Goal: Task Accomplishment & Management: Manage account settings

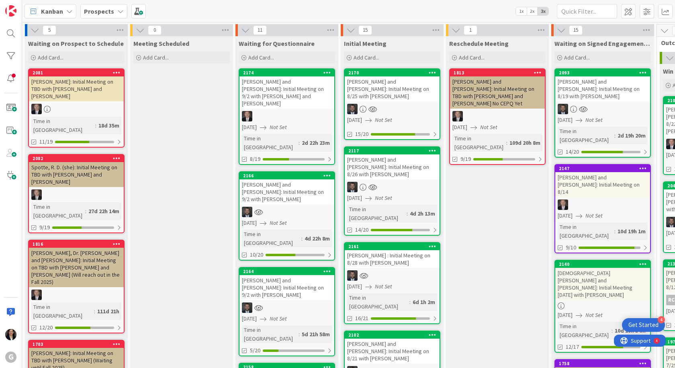
click at [586, 86] on div "[PERSON_NAME] and [PERSON_NAME]: Initial Meeting on 8/19 with [PERSON_NAME]" at bounding box center [603, 88] width 95 height 25
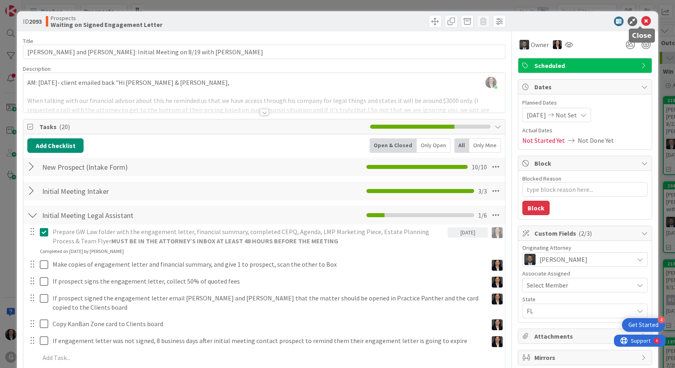
click at [643, 22] on icon at bounding box center [647, 21] width 10 height 10
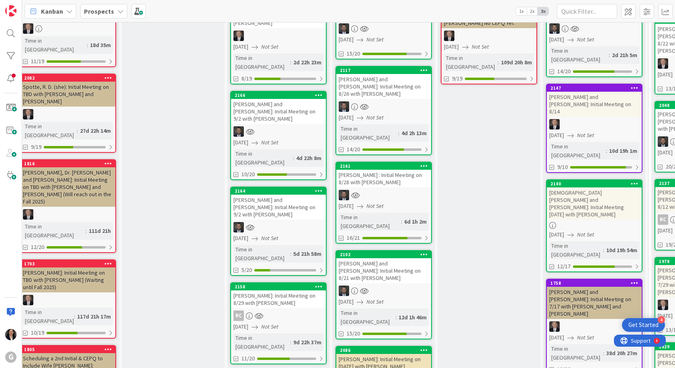
scroll to position [0, 8]
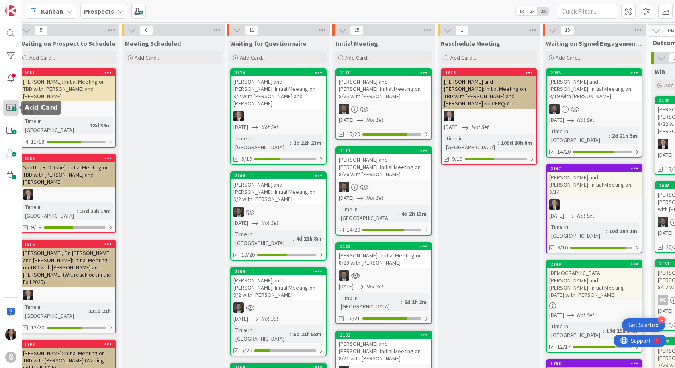
click at [13, 110] on span at bounding box center [11, 108] width 16 height 16
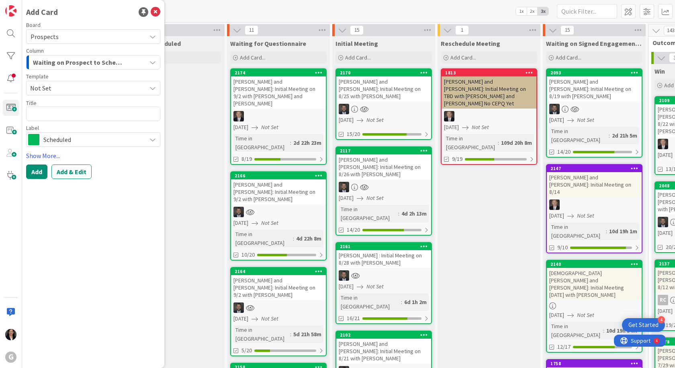
click at [78, 84] on span "Not Set" at bounding box center [85, 88] width 110 height 10
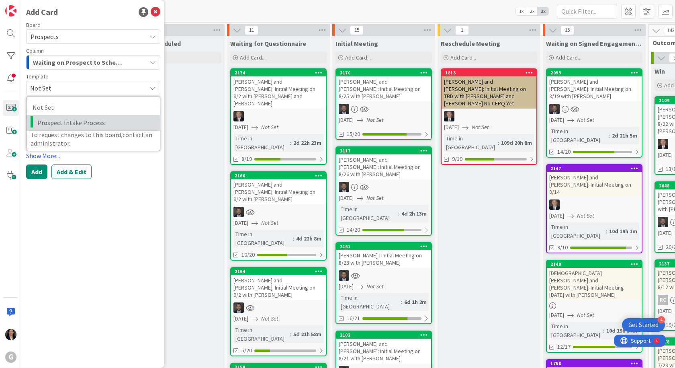
click at [77, 118] on span "Prospect Intake Process" at bounding box center [95, 122] width 117 height 10
type textarea "x"
type textarea "Prospect Intake Process"
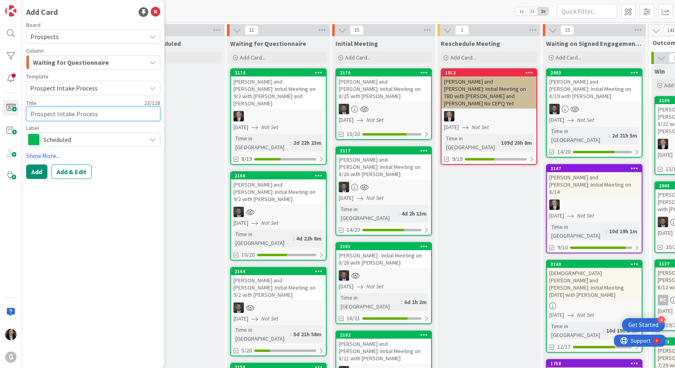
drag, startPoint x: 107, startPoint y: 113, endPoint x: 27, endPoint y: 107, distance: 80.2
click at [27, 107] on textarea "Prospect Intake Process" at bounding box center [93, 114] width 134 height 14
type textarea "x"
type textarea "K"
type textarea "x"
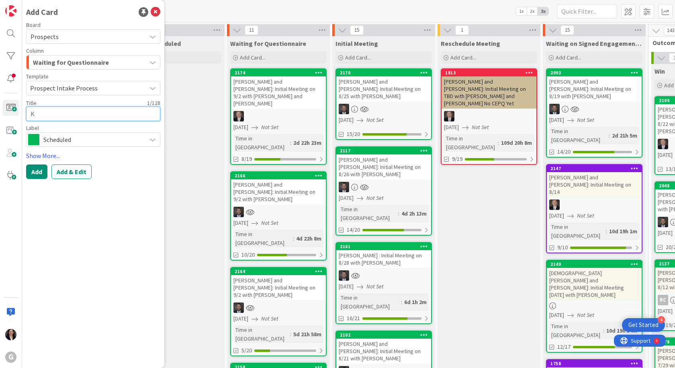
type textarea "Kr"
type textarea "x"
type textarea "Kre"
type textarea "x"
type textarea "[PERSON_NAME]"
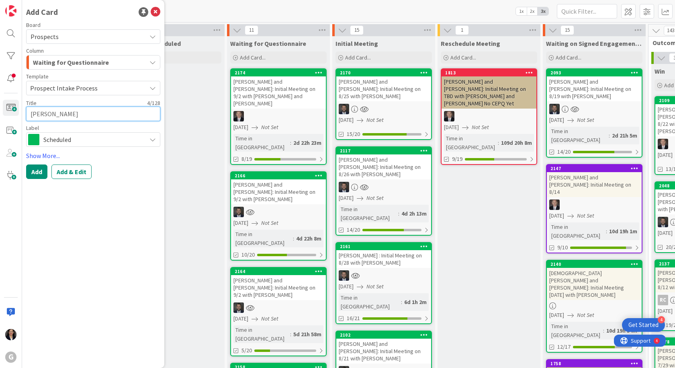
type textarea "x"
type textarea "[PERSON_NAME]"
type textarea "x"
type textarea "Kretze"
type textarea "x"
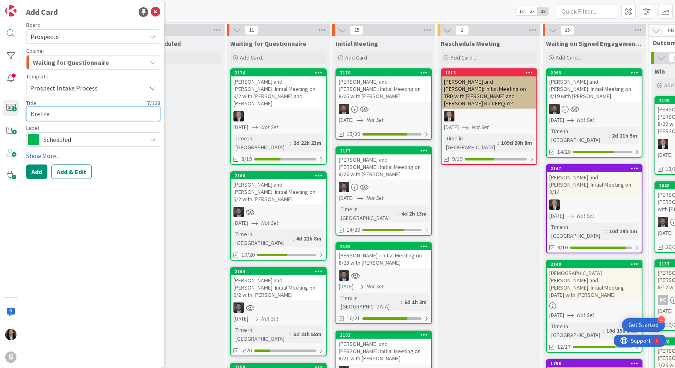
type textarea "[PERSON_NAME]"
type textarea "x"
type textarea "[PERSON_NAME],"
type textarea "x"
type textarea "[PERSON_NAME],"
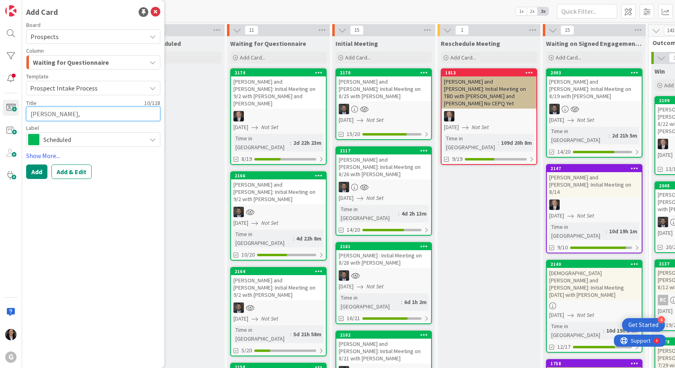
type textarea "x"
type textarea "[PERSON_NAME], [GEOGRAPHIC_DATA]"
type textarea "x"
type textarea "[PERSON_NAME], Ste"
type textarea "x"
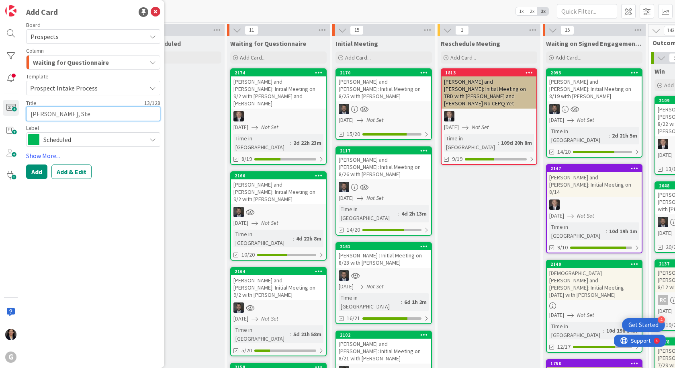
type textarea "[PERSON_NAME]"
type textarea "x"
type textarea "[PERSON_NAME]"
type textarea "x"
type textarea "[PERSON_NAME]"
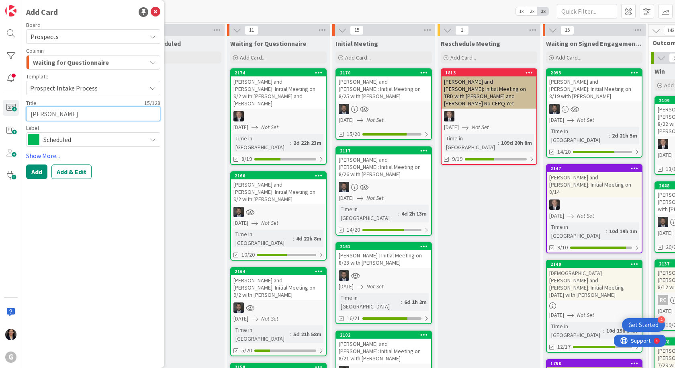
type textarea "x"
type textarea "[PERSON_NAME]"
type textarea "x"
type textarea "[PERSON_NAME]:"
type textarea "x"
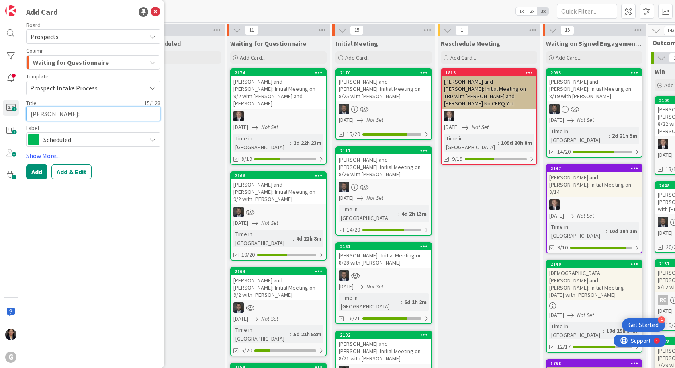
type textarea "[PERSON_NAME]:"
type textarea "x"
type textarea "[PERSON_NAME]: I"
type textarea "x"
type textarea "[PERSON_NAME]: In"
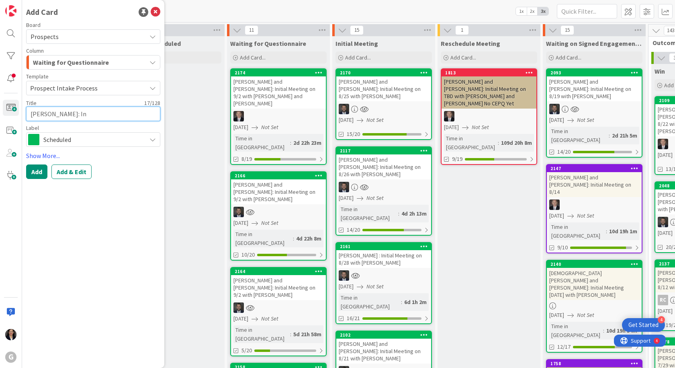
type textarea "x"
type textarea "[PERSON_NAME]: Ini"
type textarea "x"
type textarea "[PERSON_NAME]: Init"
type textarea "x"
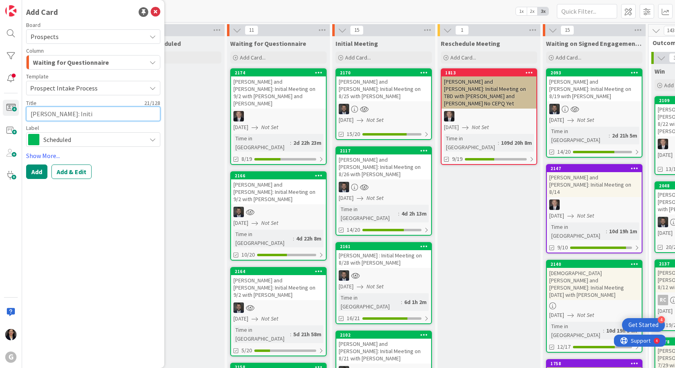
type textarea "[PERSON_NAME]: Initia"
type textarea "x"
type textarea "[PERSON_NAME]: Initial"
type textarea "x"
type textarea "[PERSON_NAME]: Initial M"
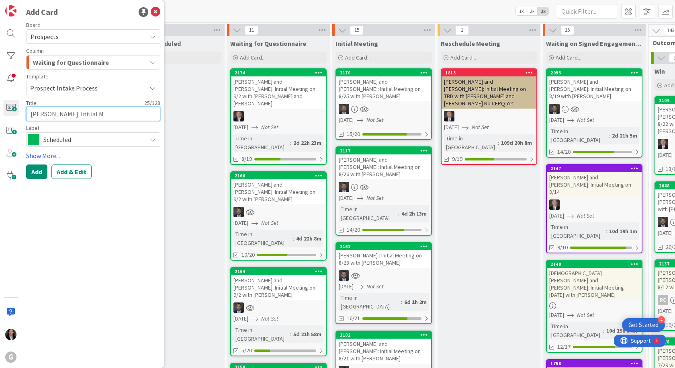
type textarea "x"
type textarea "[PERSON_NAME]: Initial Me"
type textarea "x"
type textarea "[PERSON_NAME]: Initial Mee"
type textarea "x"
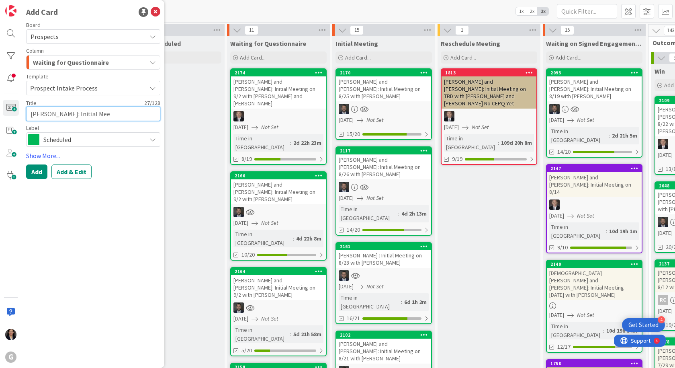
type textarea "[PERSON_NAME]: Initial Meet"
type textarea "x"
type textarea "[PERSON_NAME]: Initial Meeti"
type textarea "x"
type textarea "[PERSON_NAME]: Initial Meetin"
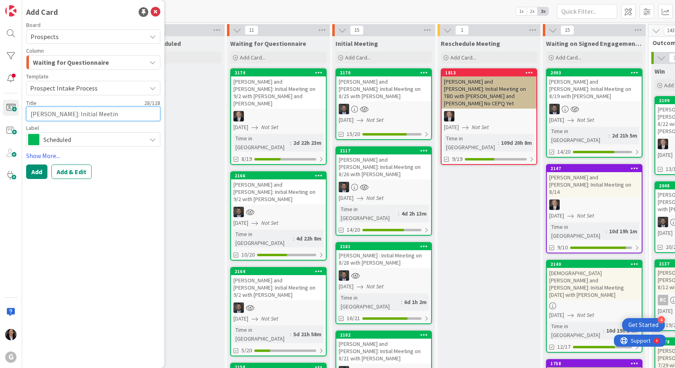
type textarea "x"
type textarea "[PERSON_NAME]: Initial Meeting"
type textarea "x"
type textarea "[PERSON_NAME]: Initial Meeting"
type textarea "x"
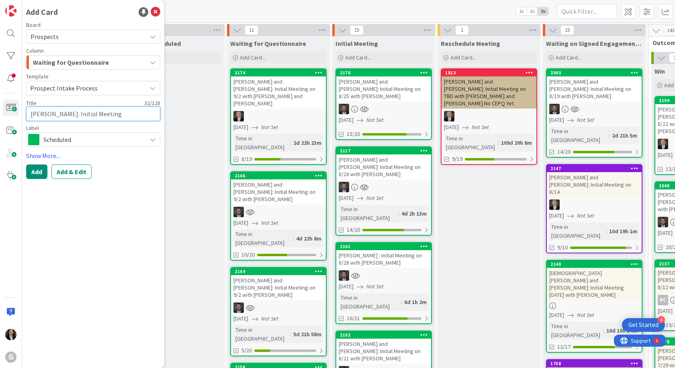
type textarea "[PERSON_NAME]: Initial Meeting o"
type textarea "x"
type textarea "[PERSON_NAME]: Initial Meeting on"
type textarea "x"
type textarea "[PERSON_NAME]: Initial Meeting on"
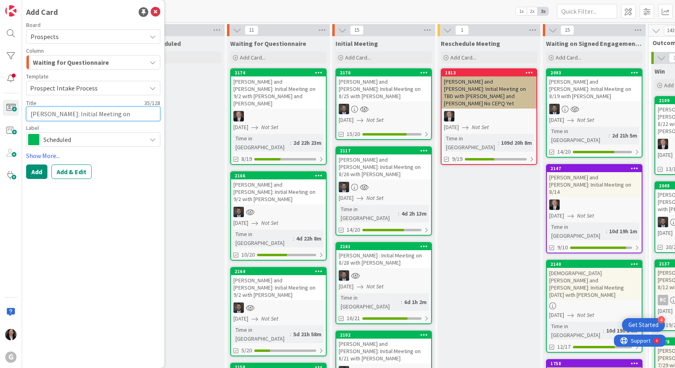
type textarea "x"
type textarea "[PERSON_NAME]: Initial Meeting on 8"
type textarea "x"
type textarea "[PERSON_NAME]: Initial Meeting on 8/"
type textarea "x"
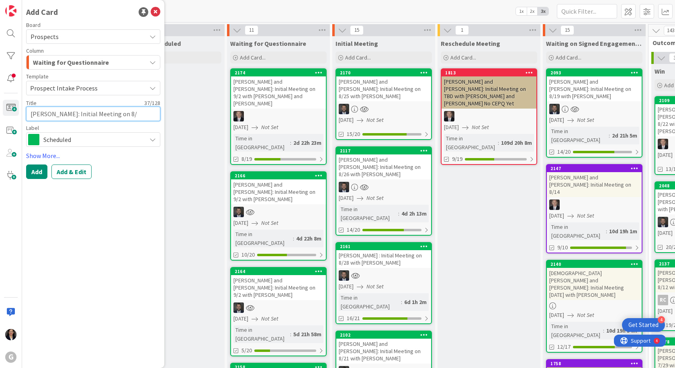
type textarea "[PERSON_NAME]: Initial Meeting on 8/2"
type textarea "x"
type textarea "[PERSON_NAME]: Initial Meeting on 8/28"
type textarea "x"
type textarea "[PERSON_NAME]: Initial Meeting on 8/28"
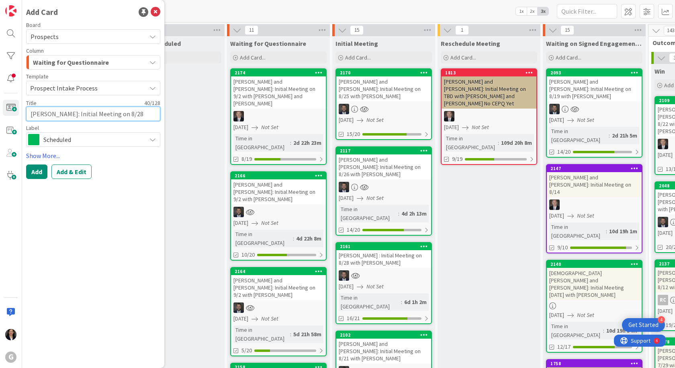
type textarea "x"
type textarea "[PERSON_NAME]: Initial Meeting on 8/28 w"
type textarea "x"
type textarea "[PERSON_NAME]: Initial Meeting on 8/28 wi"
type textarea "x"
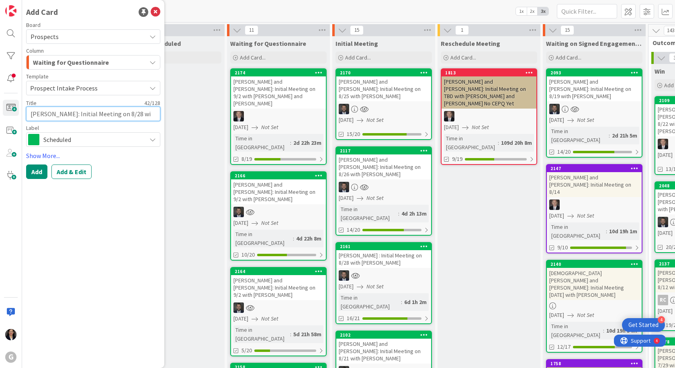
type textarea "[PERSON_NAME]: Initial Meeting on 8/28 wit"
type textarea "x"
type textarea "[PERSON_NAME]: Initial Meeting on 8/28 with"
type textarea "x"
type textarea "[PERSON_NAME]: Initial Meeting on 8/28 with"
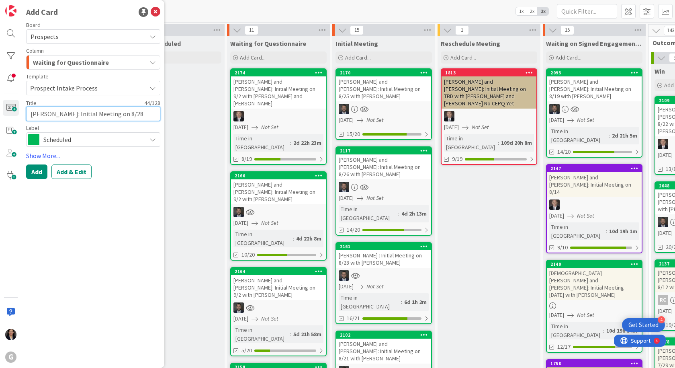
type textarea "x"
type textarea "[PERSON_NAME]: Initial Meeting on 8/28 with J"
type textarea "x"
type textarea "[PERSON_NAME]: Initial Meeting on 8/28 with [PERSON_NAME]"
type textarea "x"
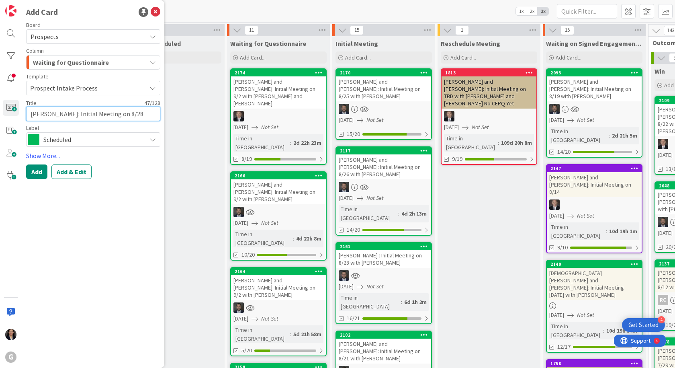
type textarea "[PERSON_NAME]: Initial Meeting on 8/28 with [PERSON_NAME]"
type textarea "x"
type textarea "[PERSON_NAME]: Initial Meeting on 8/28 with [PERSON_NAME]"
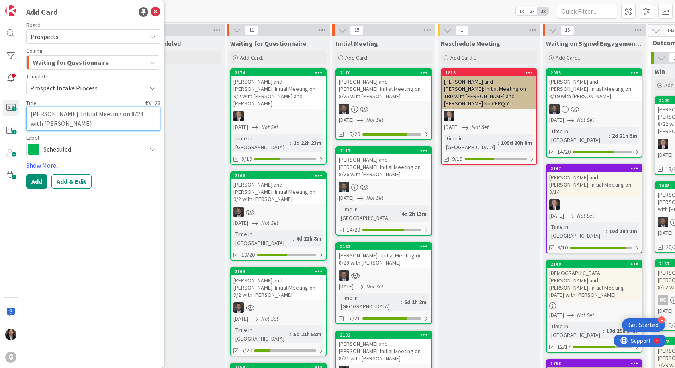
type textarea "x"
type textarea "[PERSON_NAME]: Initial Meeting on 8/28 with [PERSON_NAME]"
type textarea "x"
type textarea "[PERSON_NAME]: Initial Meeting on 8/28 with [PERSON_NAME]"
click at [82, 179] on button "Add & Edit" at bounding box center [71, 181] width 40 height 14
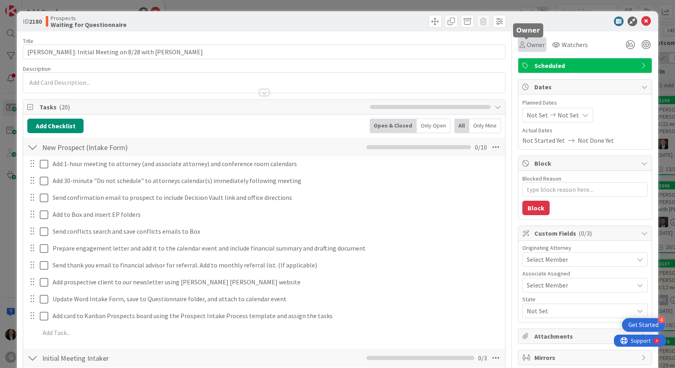
click at [531, 47] on span "Owner" at bounding box center [536, 45] width 18 height 10
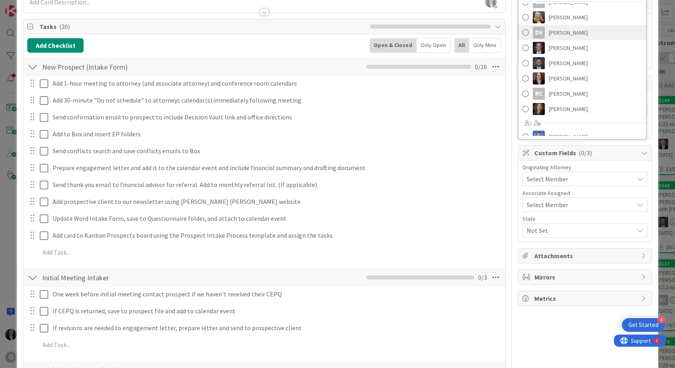
scroll to position [119, 0]
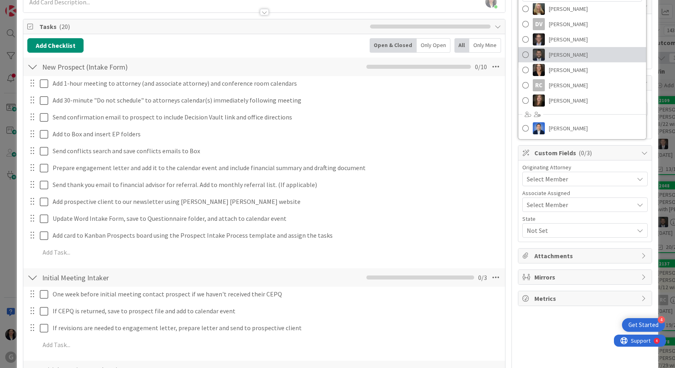
click at [564, 56] on span "[PERSON_NAME]" at bounding box center [568, 55] width 39 height 12
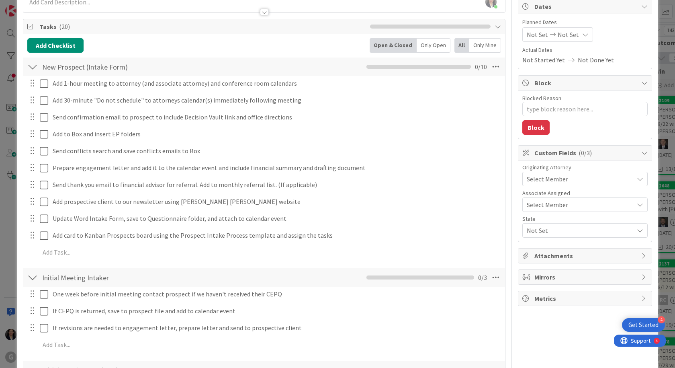
type textarea "x"
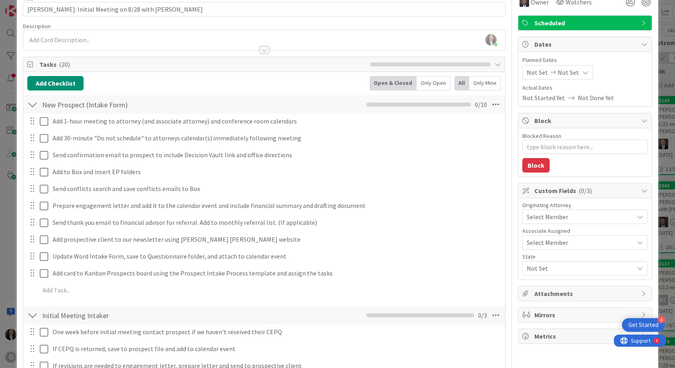
scroll to position [0, 0]
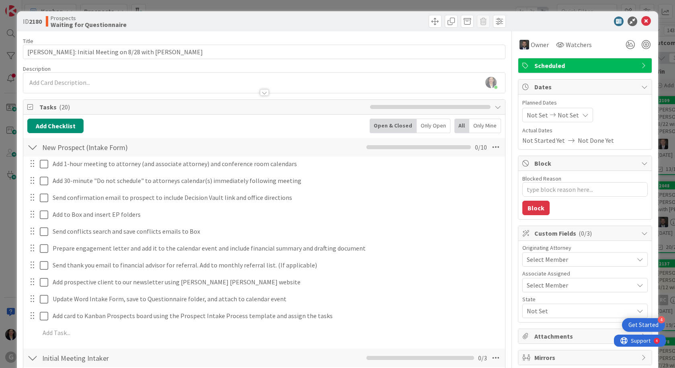
click at [527, 110] on span "Not Set" at bounding box center [537, 115] width 21 height 10
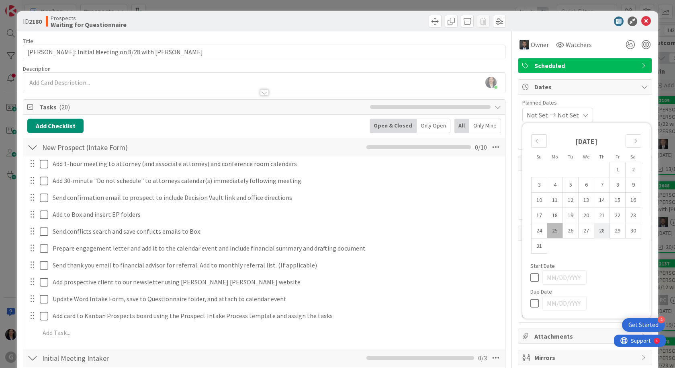
click at [600, 233] on td "28" at bounding box center [603, 230] width 16 height 15
type input "[DATE]"
click at [615, 102] on span "Planned Dates" at bounding box center [585, 103] width 125 height 8
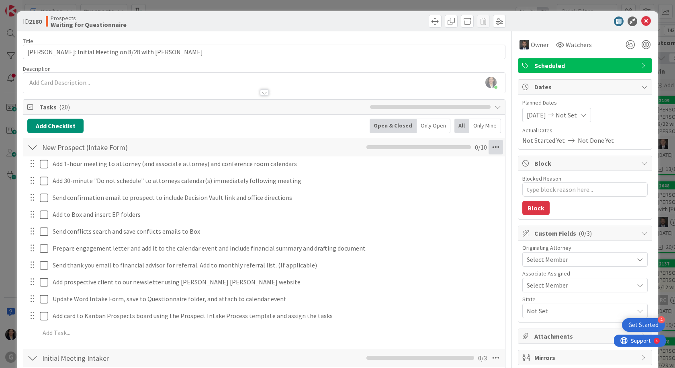
click at [493, 150] on icon at bounding box center [496, 147] width 14 height 14
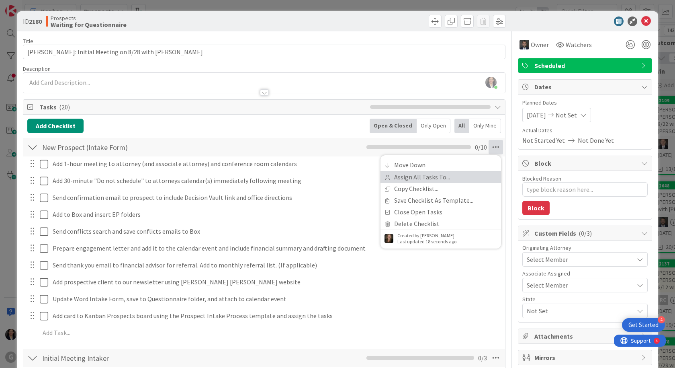
click at [470, 181] on link "Assign All Tasks To..." at bounding box center [441, 177] width 121 height 12
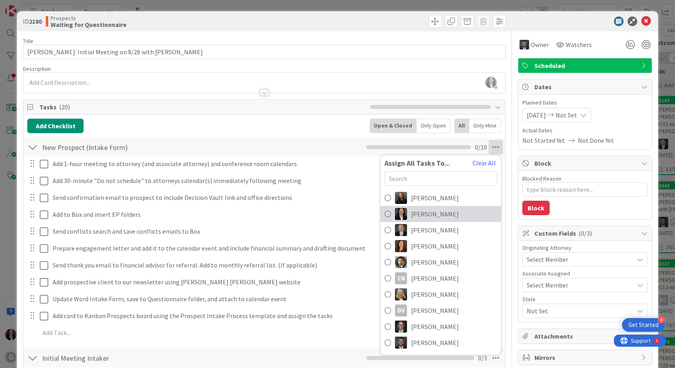
click at [446, 210] on link "[PERSON_NAME]" at bounding box center [441, 214] width 121 height 16
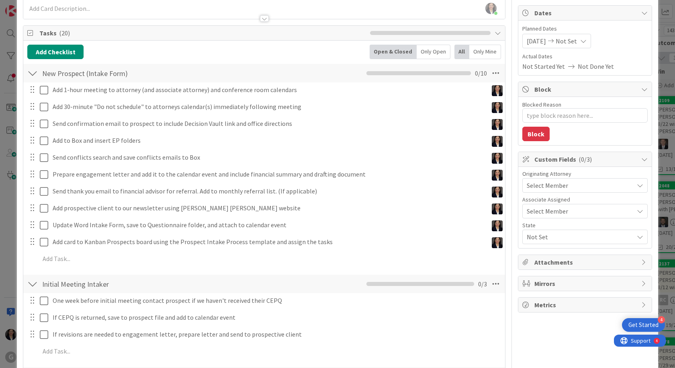
scroll to position [161, 0]
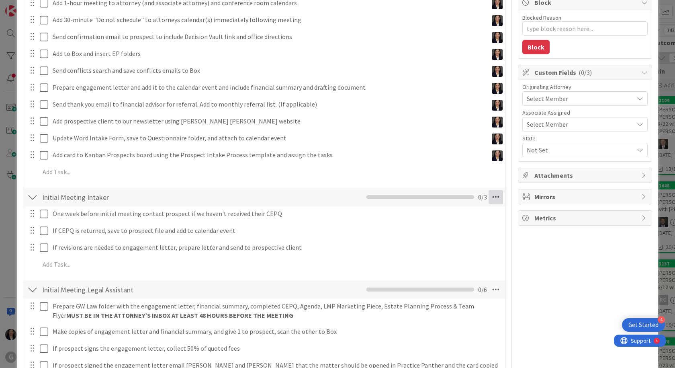
click at [491, 198] on icon at bounding box center [496, 197] width 14 height 14
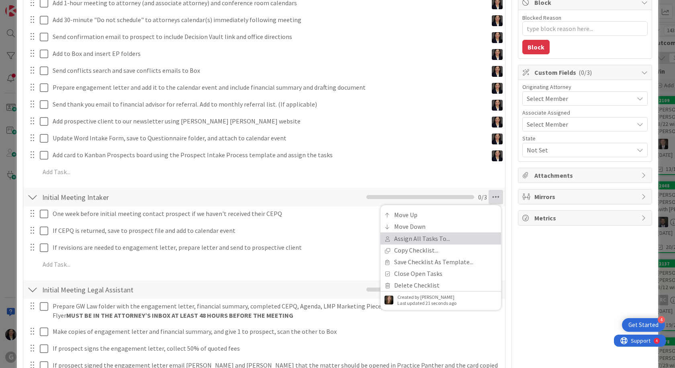
click at [455, 239] on link "Assign All Tasks To..." at bounding box center [441, 239] width 121 height 12
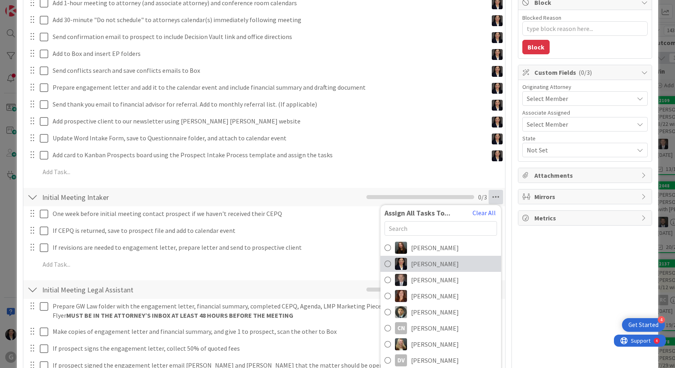
click at [446, 268] on link "[PERSON_NAME]" at bounding box center [441, 264] width 121 height 16
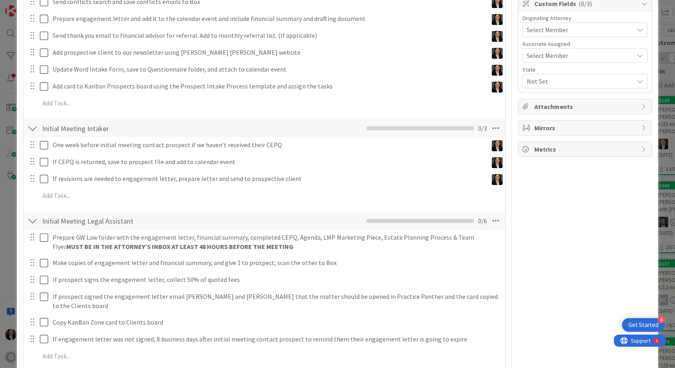
scroll to position [281, 0]
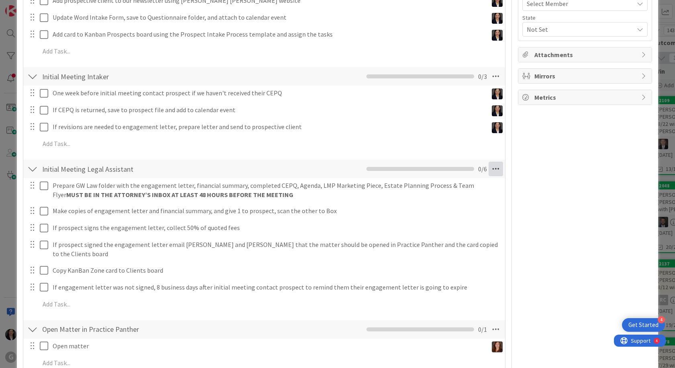
click at [492, 168] on icon at bounding box center [496, 169] width 14 height 14
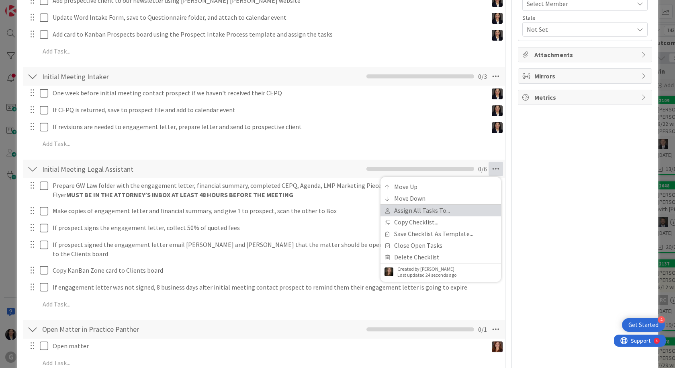
click at [441, 210] on link "Assign All Tasks To..." at bounding box center [441, 211] width 121 height 12
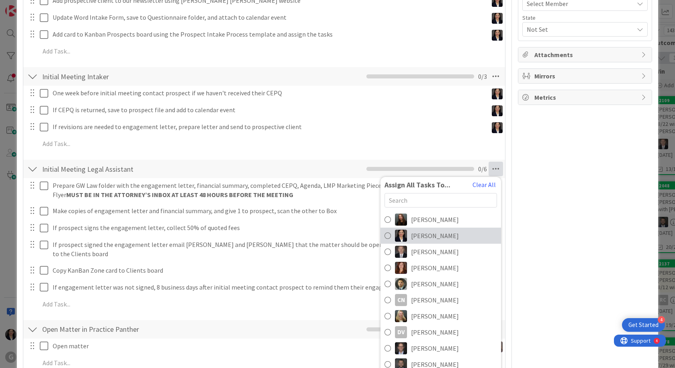
click at [427, 232] on span "[PERSON_NAME]" at bounding box center [435, 236] width 48 height 10
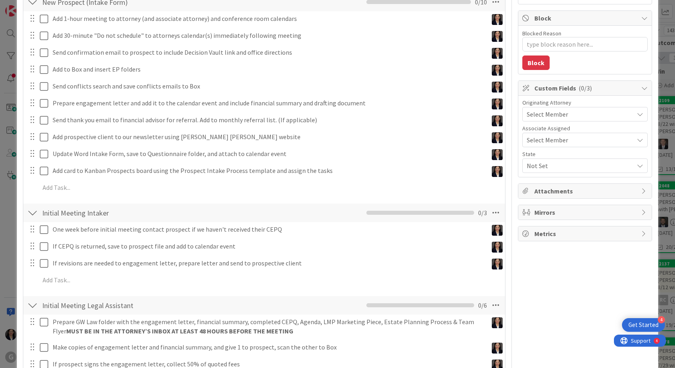
scroll to position [25, 0]
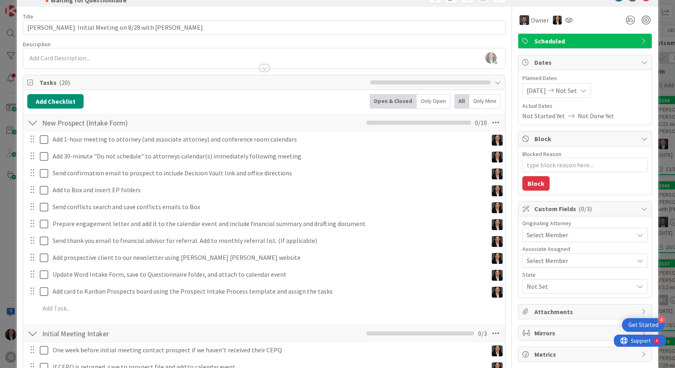
click at [565, 234] on div "Select Member" at bounding box center [580, 235] width 107 height 10
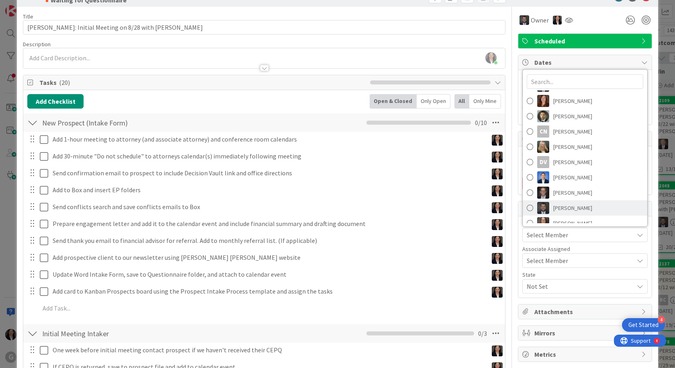
scroll to position [81, 0]
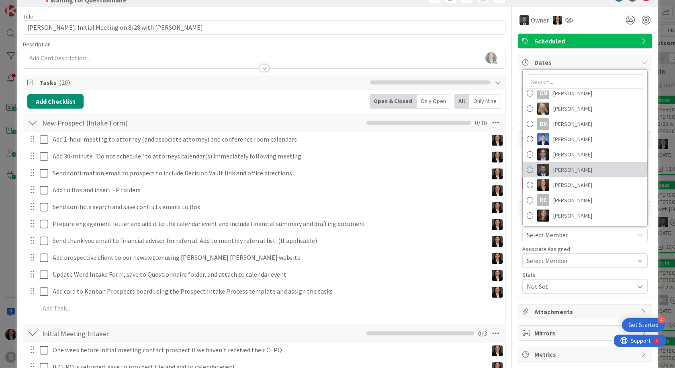
click at [571, 166] on span "[PERSON_NAME]" at bounding box center [573, 170] width 39 height 12
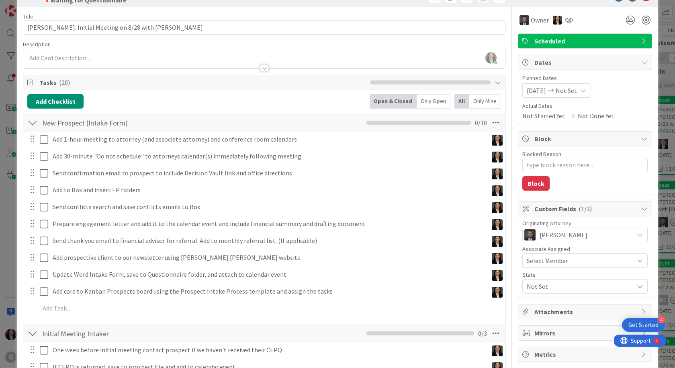
click at [561, 292] on div "Not Set" at bounding box center [585, 286] width 125 height 14
click at [555, 304] on link "FL" at bounding box center [584, 305] width 128 height 14
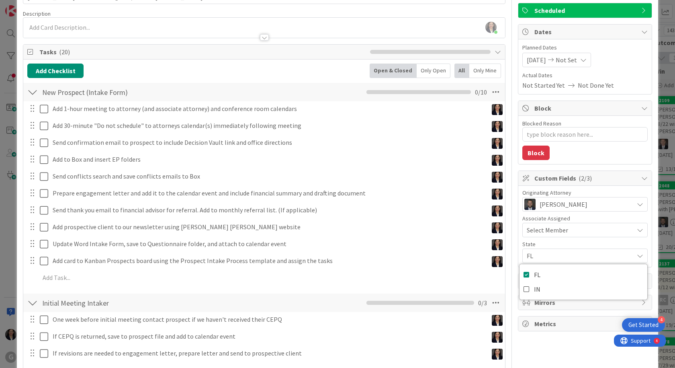
scroll to position [105, 0]
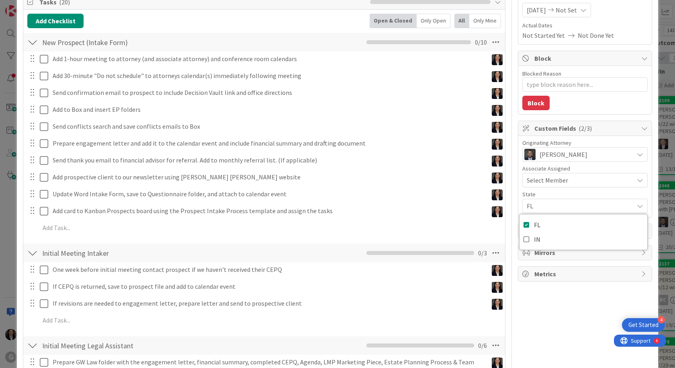
type textarea "x"
